Goal: Transaction & Acquisition: Purchase product/service

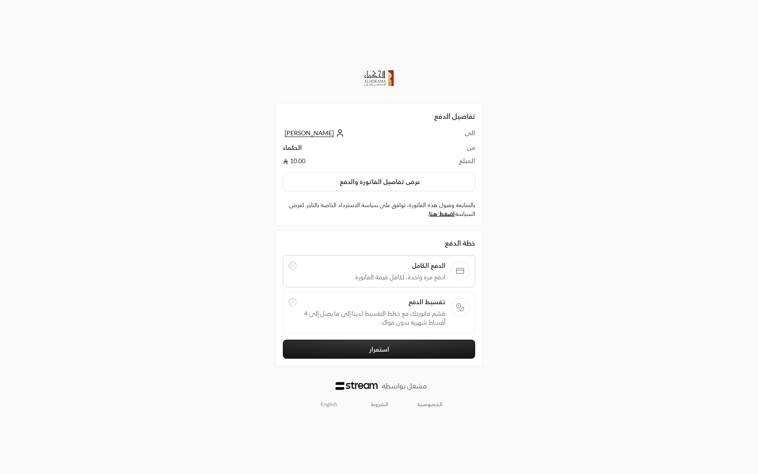
click at [388, 297] on div "تقسيط الدفع قسّم فاتورتك مع خطط التقسيط لدينا إلى ما يصل إلى 4 أقساط شهرية بدون…" at bounding box center [379, 312] width 192 height 41
click at [327, 302] on span "تقسيط الدفع" at bounding box center [374, 302] width 144 height 9
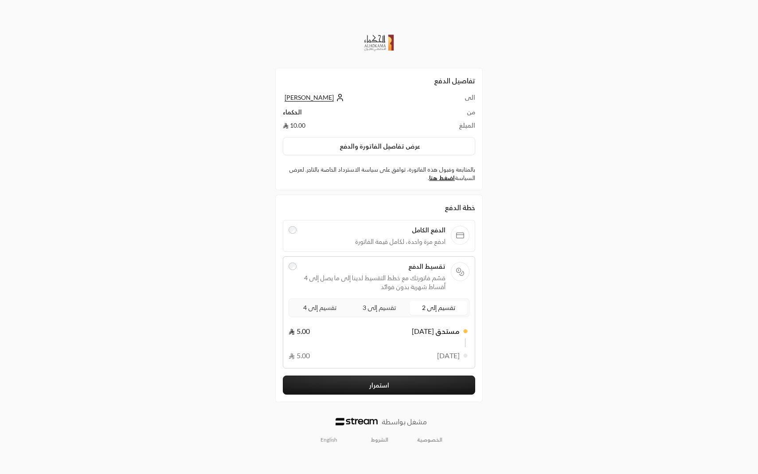
click at [324, 309] on span "تقسيم إلى 4" at bounding box center [320, 307] width 37 height 11
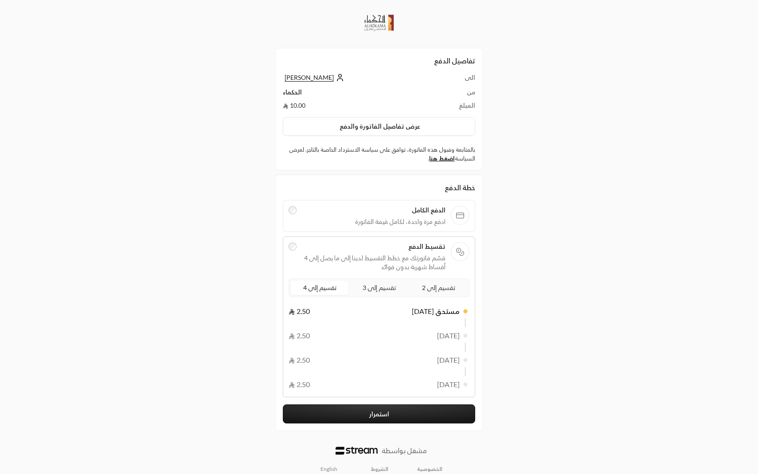
click at [345, 409] on button "استمرار" at bounding box center [379, 413] width 192 height 19
